Goal: Transaction & Acquisition: Purchase product/service

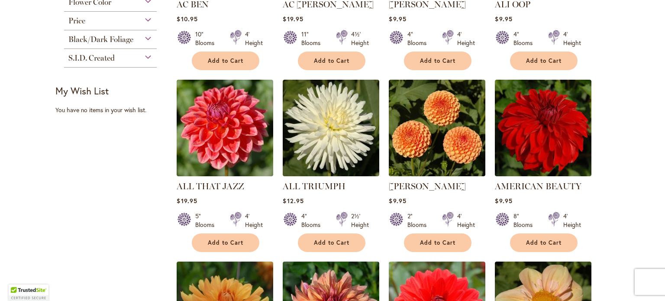
scroll to position [317, 0]
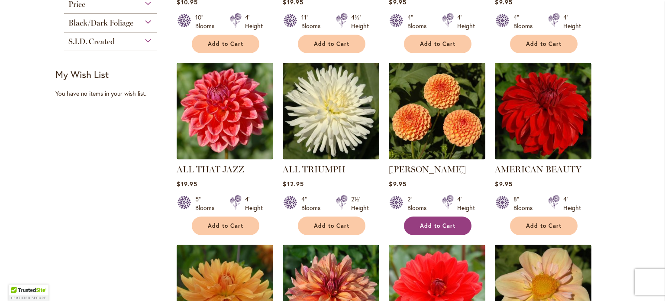
click at [434, 222] on span "Add to Cart" at bounding box center [438, 225] width 36 height 7
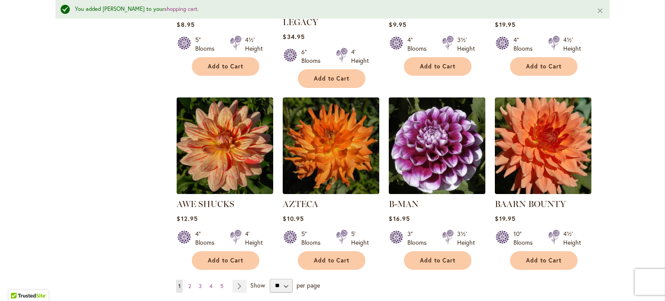
scroll to position [686, 0]
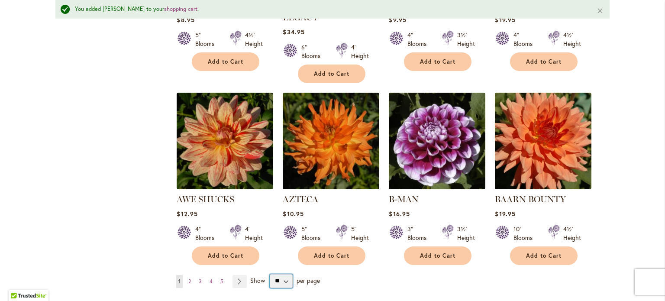
click at [286, 274] on select "** ** ** **" at bounding box center [281, 281] width 23 height 14
select select "**"
click at [270, 274] on select "** ** ** **" at bounding box center [281, 281] width 23 height 14
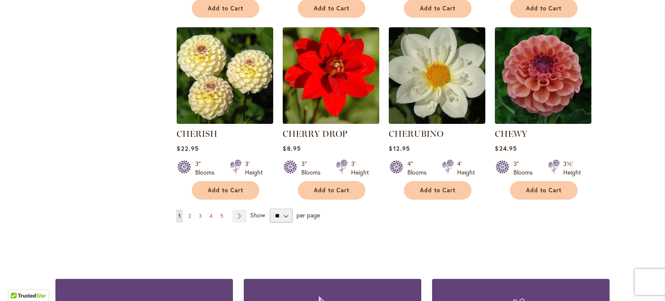
scroll to position [2962, 0]
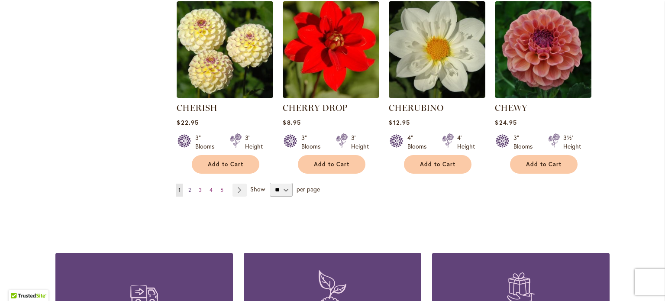
click at [188, 187] on span "2" at bounding box center [189, 190] width 3 height 6
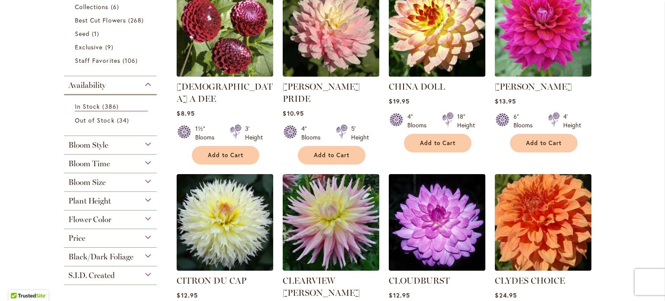
scroll to position [233, 0]
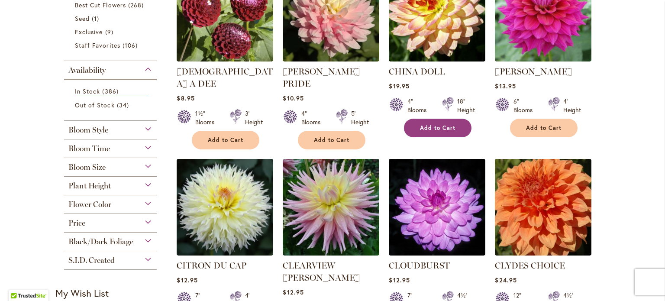
click at [440, 130] on span "Add to Cart" at bounding box center [438, 127] width 36 height 7
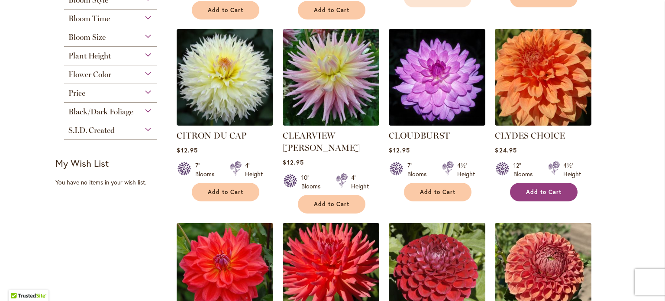
click at [538, 188] on span "Add to Cart" at bounding box center [544, 191] width 36 height 7
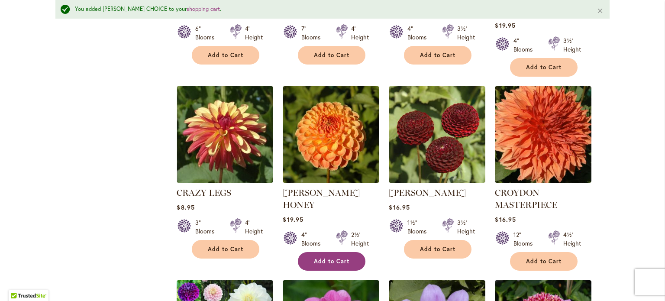
scroll to position [732, 0]
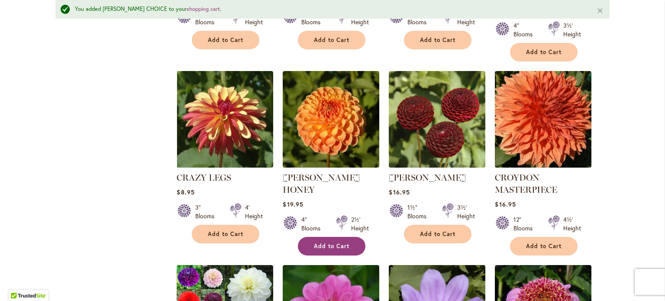
click at [326, 237] on button "Add to Cart" at bounding box center [332, 246] width 68 height 19
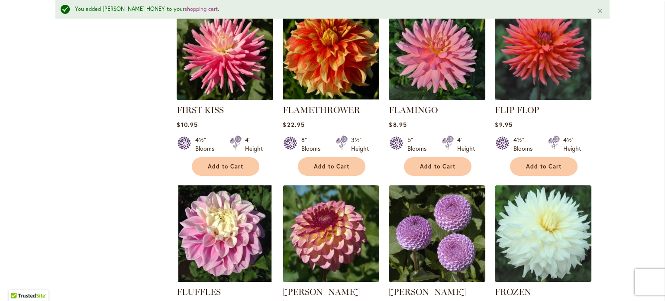
scroll to position [2768, 0]
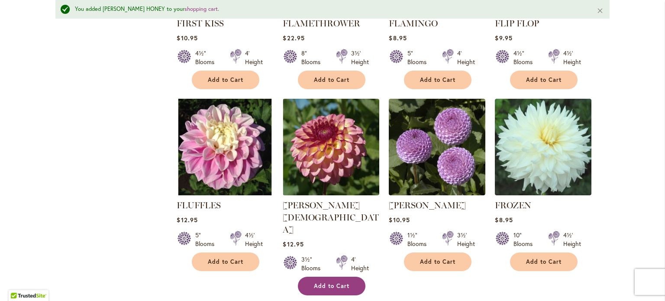
click at [333, 282] on span "Add to Cart" at bounding box center [332, 285] width 36 height 7
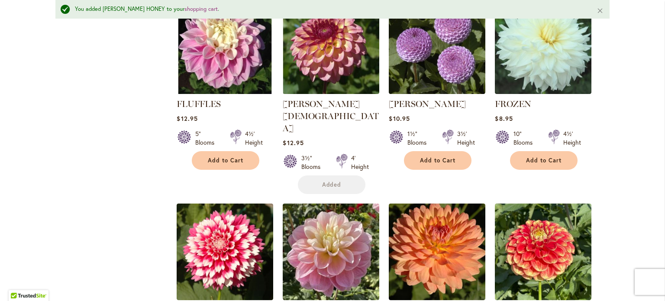
scroll to position [2898, 0]
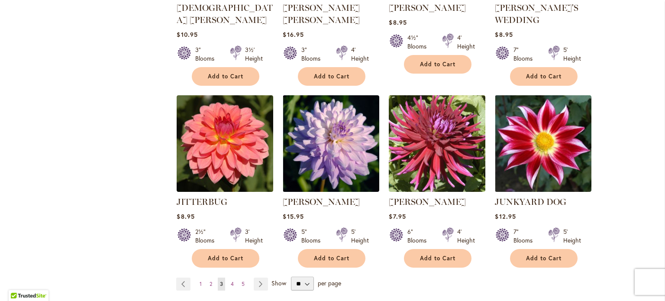
scroll to position [2989, 0]
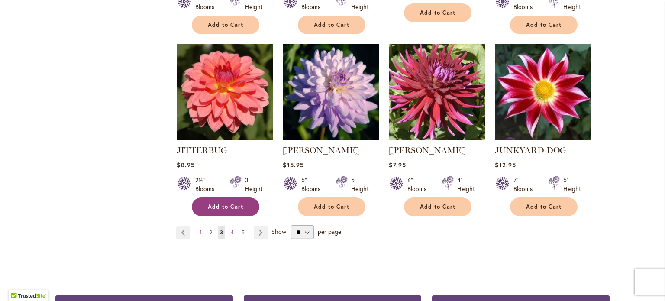
click at [224, 203] on span "Add to Cart" at bounding box center [226, 206] width 36 height 7
click at [231, 229] on span "4" at bounding box center [232, 232] width 3 height 6
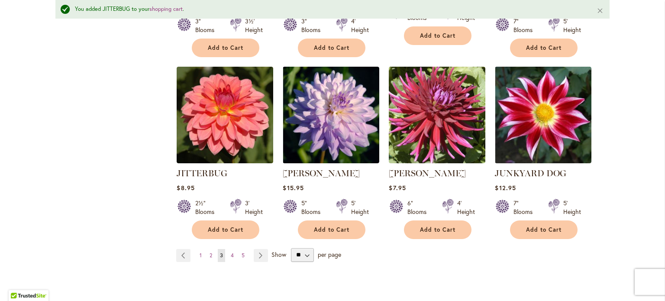
scroll to position [3011, 0]
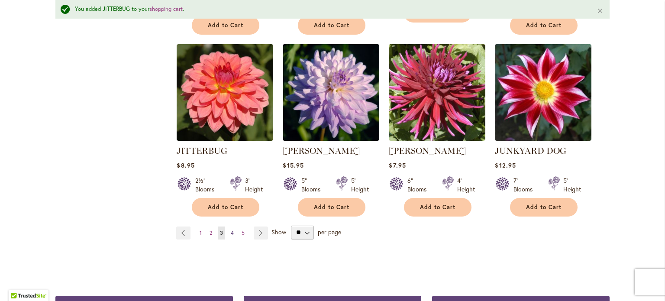
click at [231, 230] on span "4" at bounding box center [232, 233] width 3 height 6
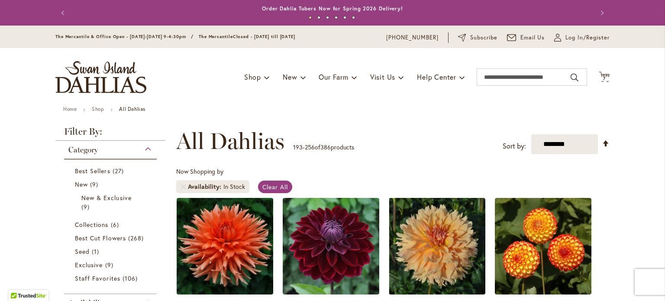
scroll to position [130, 0]
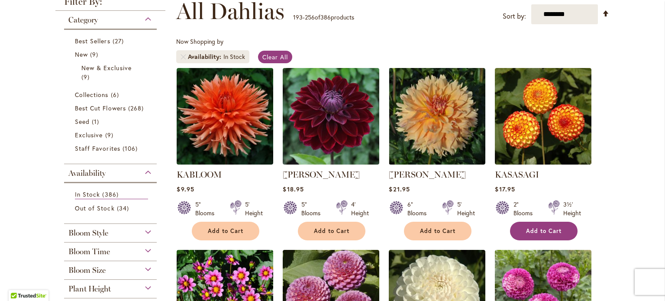
click at [534, 228] on span "Add to Cart" at bounding box center [544, 230] width 36 height 7
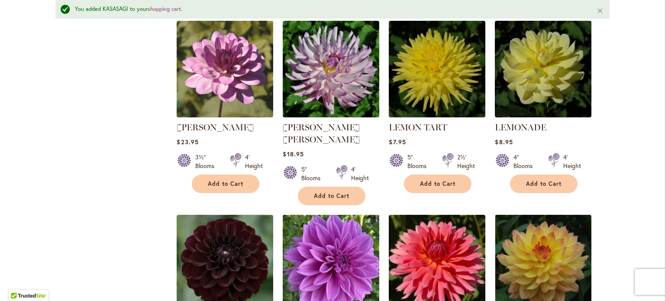
scroll to position [759, 0]
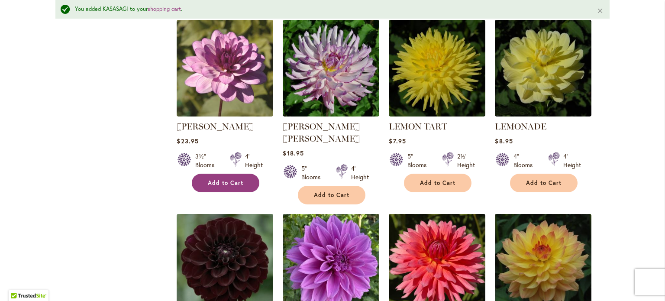
click at [227, 174] on button "Add to Cart" at bounding box center [226, 183] width 68 height 19
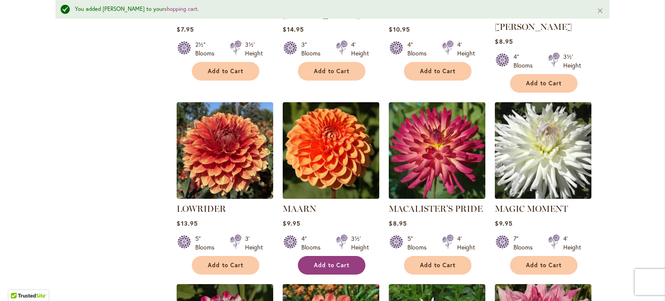
scroll to position [1452, 0]
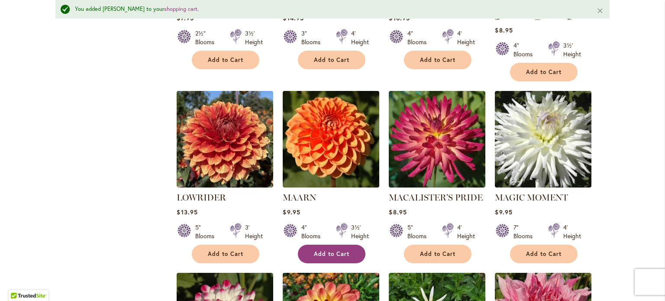
click at [338, 245] on button "Add to Cart" at bounding box center [332, 254] width 68 height 19
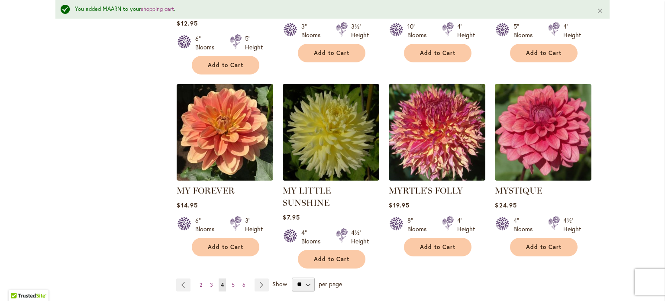
scroll to position [2968, 0]
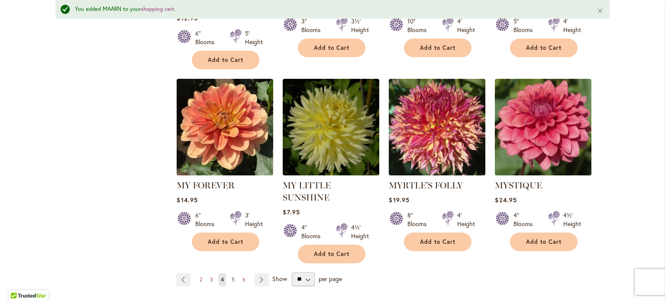
click at [232, 276] on span "5" at bounding box center [233, 279] width 3 height 6
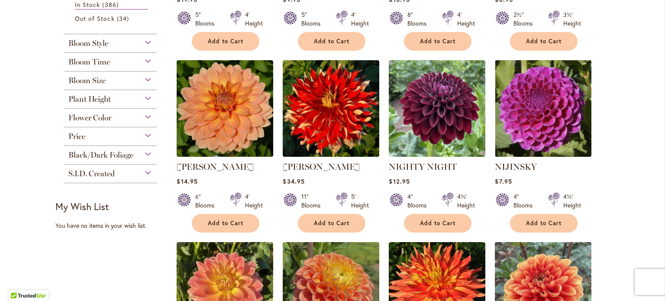
scroll to position [493, 0]
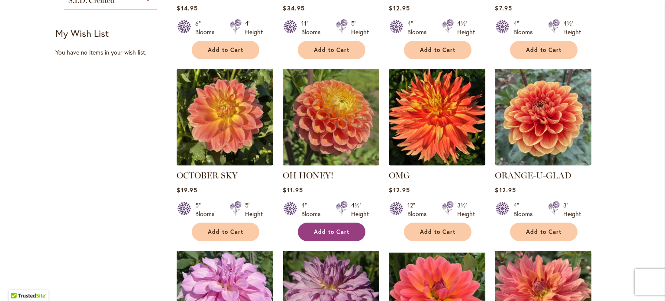
click at [321, 230] on span "Add to Cart" at bounding box center [332, 231] width 36 height 7
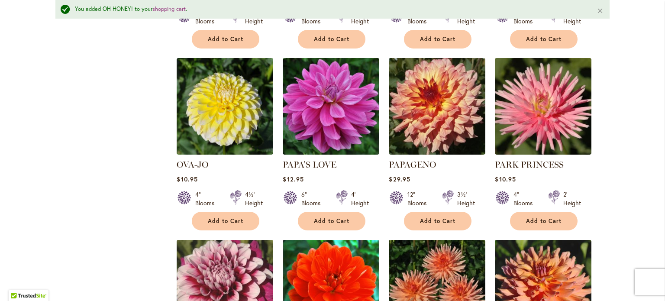
scroll to position [906, 0]
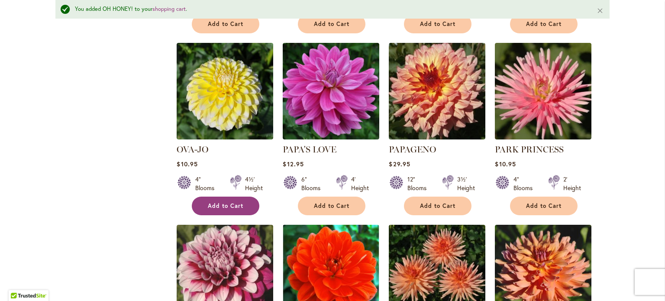
click at [224, 202] on span "Add to Cart" at bounding box center [226, 205] width 36 height 7
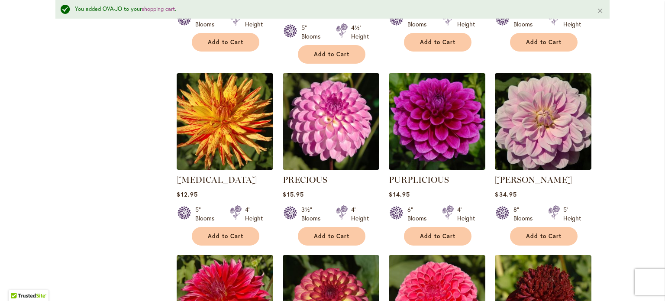
scroll to position [2024, 0]
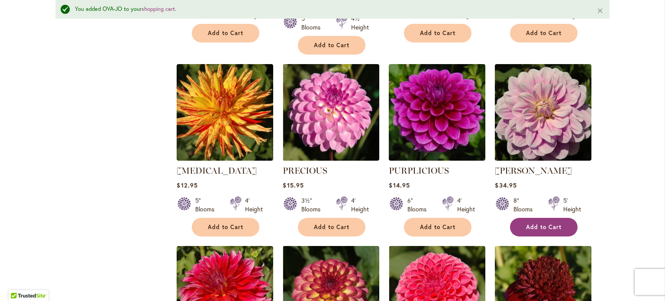
click at [537, 223] on span "Add to Cart" at bounding box center [544, 226] width 36 height 7
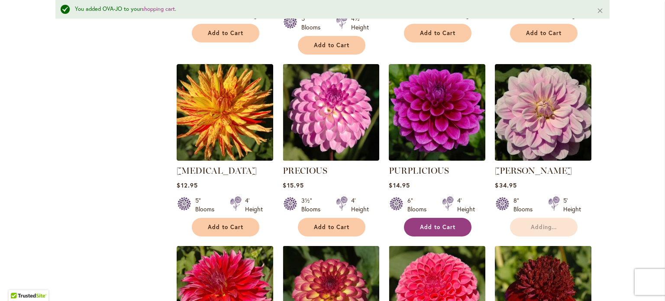
click at [423, 223] on span "Add to Cart" at bounding box center [438, 226] width 36 height 7
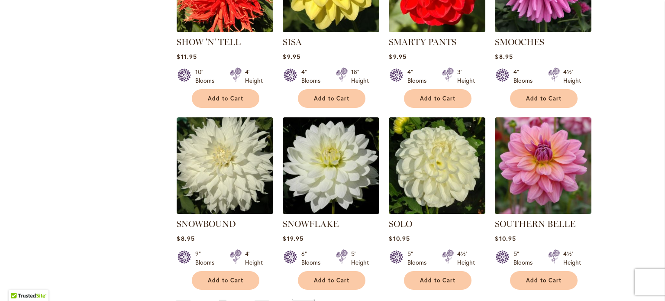
scroll to position [2913, 0]
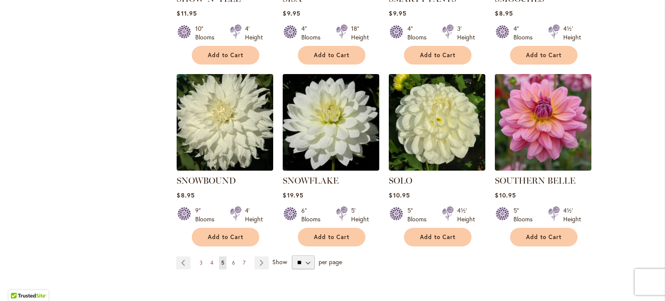
click at [232, 259] on span "6" at bounding box center [233, 262] width 3 height 6
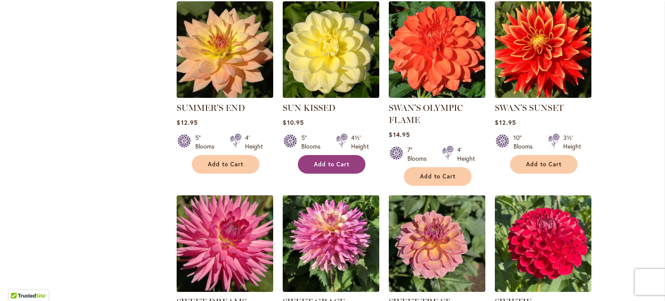
scroll to position [580, 0]
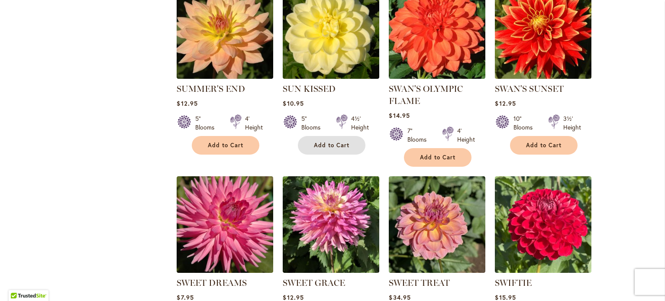
click at [324, 148] on button "Add to Cart" at bounding box center [332, 145] width 68 height 19
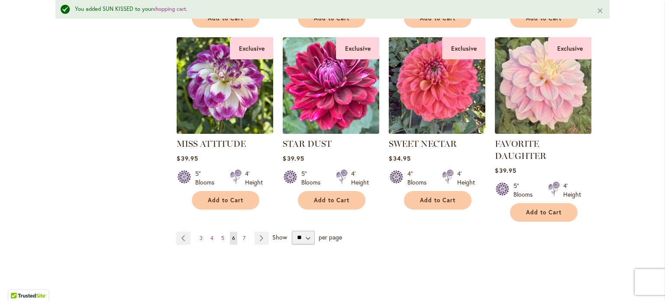
scroll to position [2924, 0]
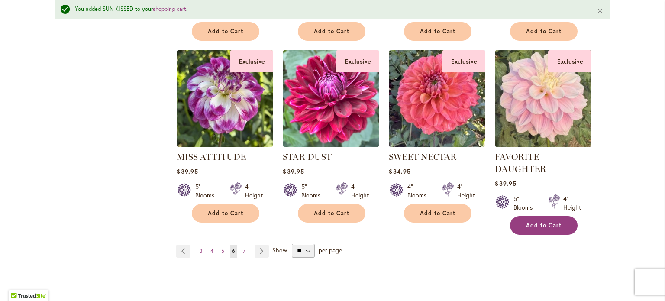
click at [538, 222] on span "Add to Cart" at bounding box center [544, 225] width 36 height 7
click at [243, 248] on span "7" at bounding box center [244, 251] width 3 height 6
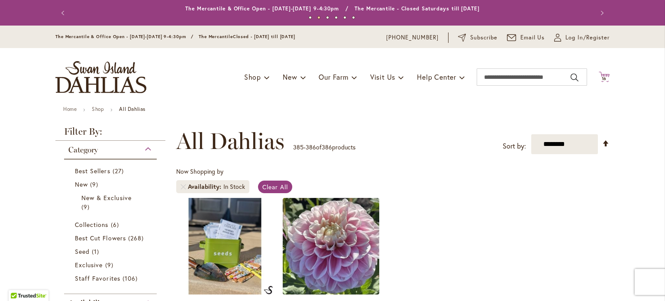
click at [602, 74] on icon "Cart .cls-1 { fill: #231f20; }" at bounding box center [604, 76] width 11 height 11
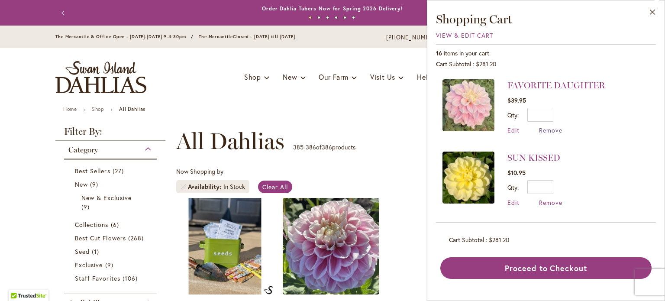
click at [554, 129] on span "Remove" at bounding box center [550, 130] width 23 height 8
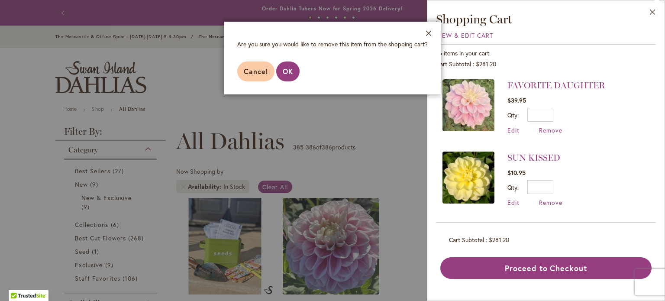
click at [275, 72] on footer "Cancel OK" at bounding box center [332, 72] width 217 height 46
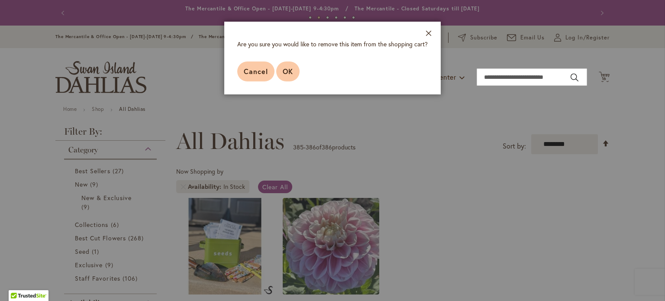
click at [294, 77] on button "OK" at bounding box center [287, 72] width 23 height 20
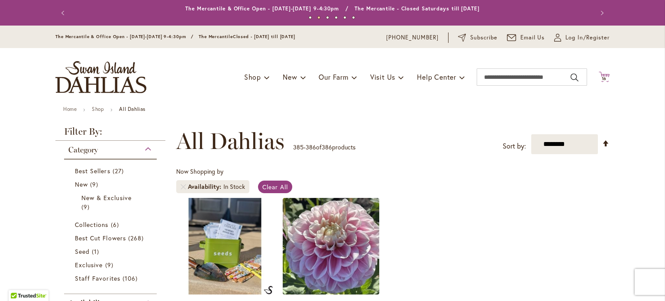
click at [602, 75] on icon "Cart .cls-1 { fill: #231f20; }" at bounding box center [604, 76] width 11 height 11
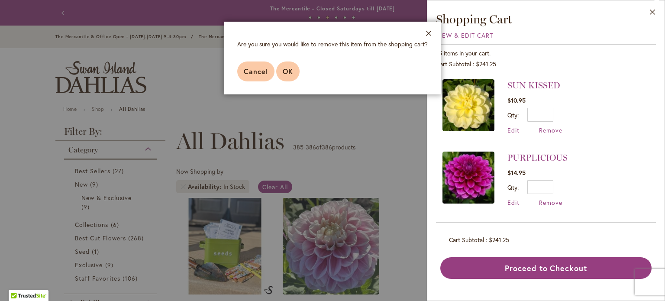
click at [288, 73] on span "OK" at bounding box center [288, 71] width 10 height 9
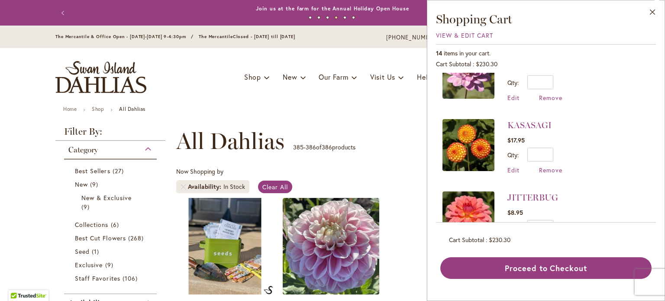
scroll to position [409, 0]
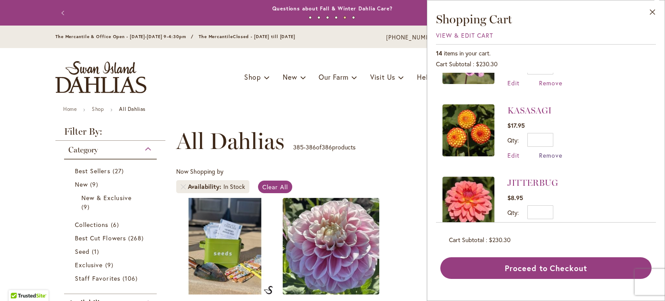
click at [546, 151] on span "Remove" at bounding box center [550, 155] width 23 height 8
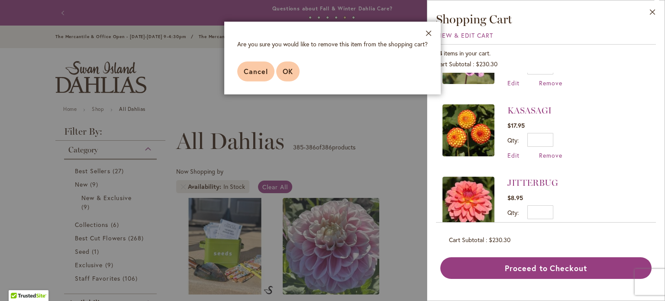
click at [285, 74] on span "OK" at bounding box center [288, 71] width 10 height 9
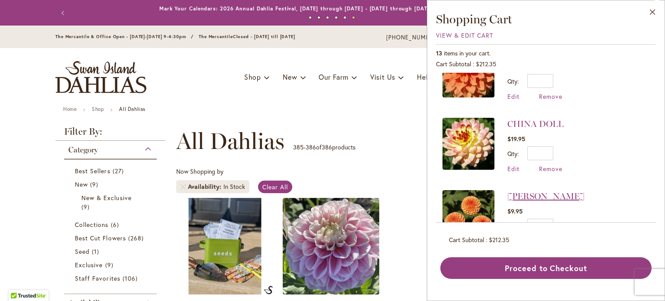
scroll to position [783, 0]
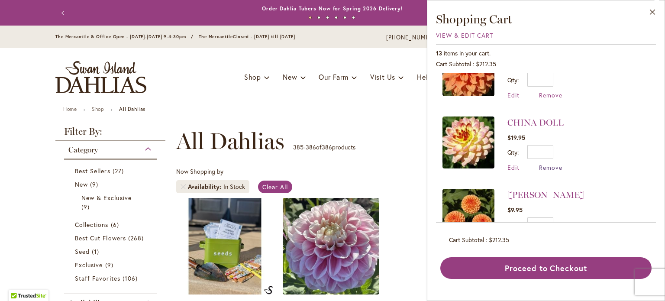
click at [546, 163] on span "Remove" at bounding box center [550, 167] width 23 height 8
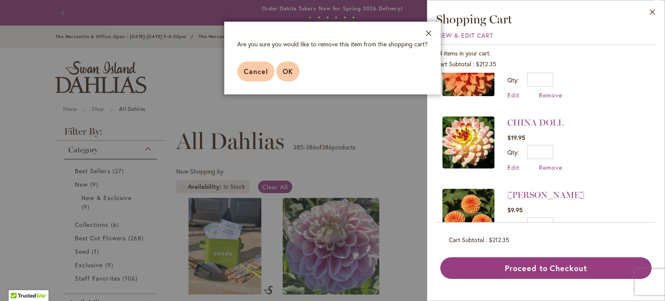
click at [284, 72] on span "OK" at bounding box center [288, 71] width 10 height 9
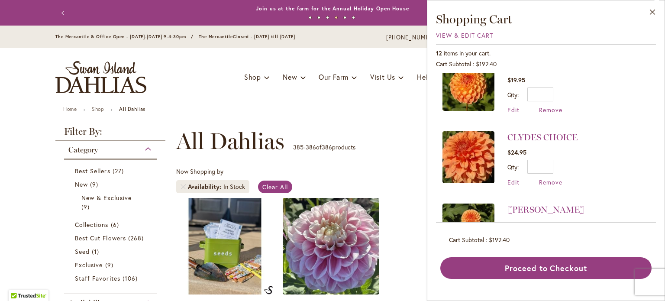
scroll to position [711, 0]
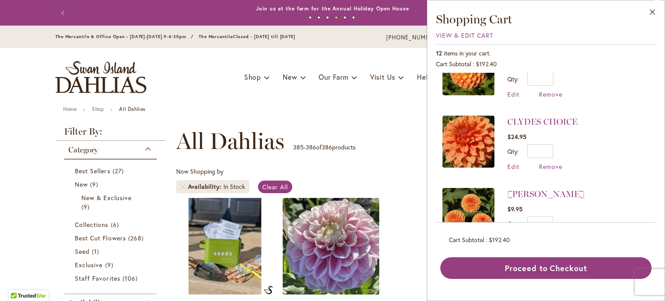
click at [549, 235] on span "Remove" at bounding box center [550, 239] width 23 height 8
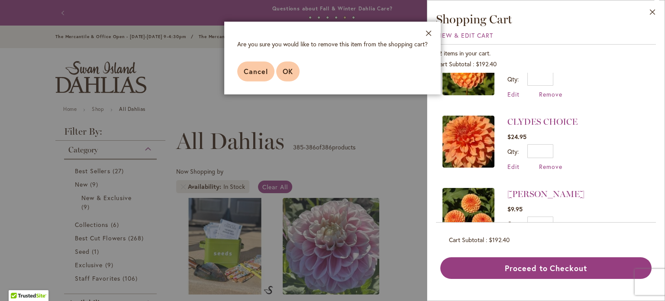
click at [289, 72] on span "OK" at bounding box center [288, 71] width 10 height 9
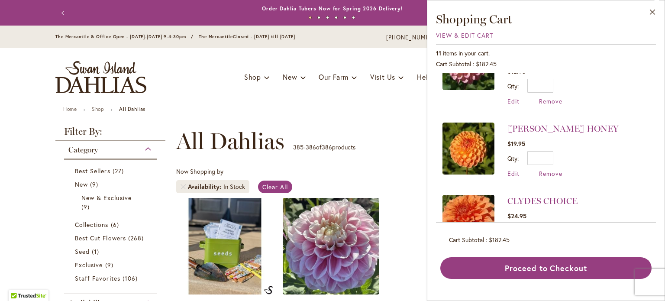
scroll to position [640, 0]
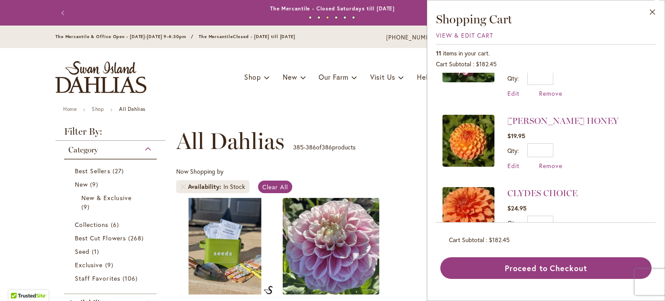
click at [37, 97] on header "Skip to Content The Mercantile & Office Open - Monday-Friday 9-4:30pm / The Mer…" at bounding box center [332, 66] width 665 height 81
